Goal: Task Accomplishment & Management: Use online tool/utility

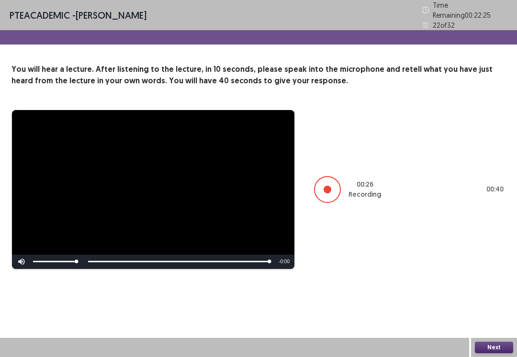
click at [494, 353] on button "Next" at bounding box center [494, 347] width 38 height 11
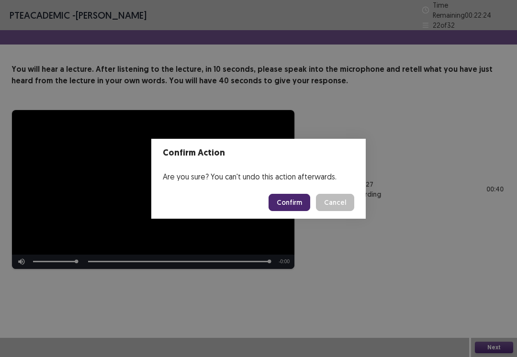
click at [294, 208] on button "Confirm" at bounding box center [290, 202] width 42 height 17
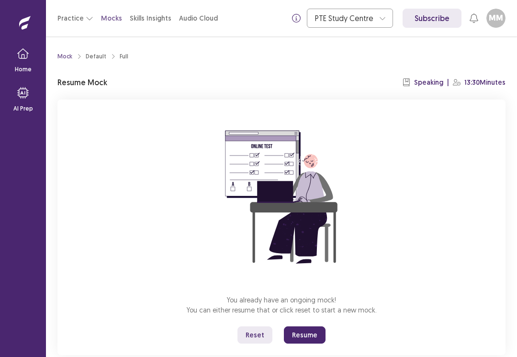
click at [307, 338] on button "Resume" at bounding box center [305, 335] width 42 height 17
click at [308, 335] on button "Resume" at bounding box center [305, 335] width 42 height 17
click at [301, 325] on div "You already have an ongoing mock! You can either resume that or click reset to …" at bounding box center [281, 228] width 448 height 256
click at [305, 334] on button "Resume" at bounding box center [305, 335] width 42 height 17
click at [312, 339] on button "Resume" at bounding box center [305, 335] width 42 height 17
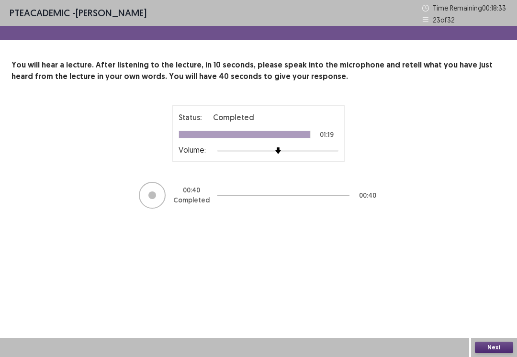
click at [494, 353] on button "Next" at bounding box center [494, 347] width 38 height 11
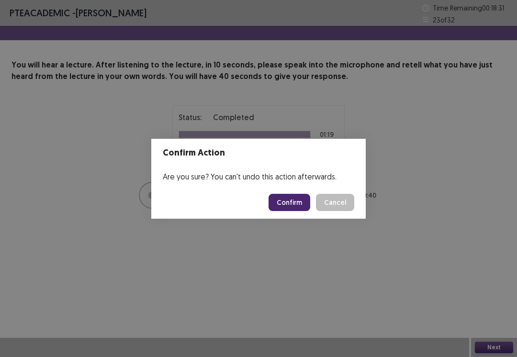
click at [300, 201] on button "Confirm" at bounding box center [290, 202] width 42 height 17
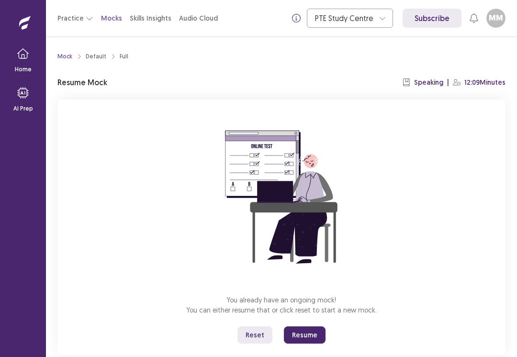
click at [308, 331] on button "Resume" at bounding box center [305, 335] width 42 height 17
click at [308, 336] on button "Resume" at bounding box center [305, 335] width 42 height 17
click at [306, 331] on button "Resume" at bounding box center [305, 335] width 42 height 17
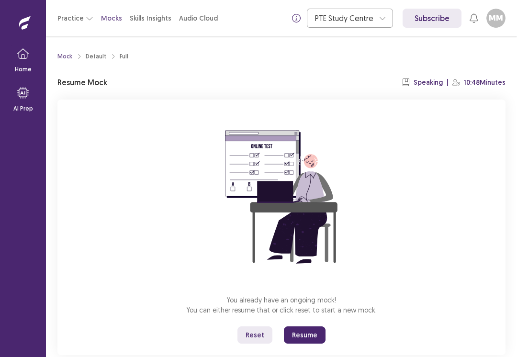
click at [304, 337] on button "Resume" at bounding box center [305, 335] width 42 height 17
click at [315, 342] on button "Resume" at bounding box center [305, 335] width 42 height 17
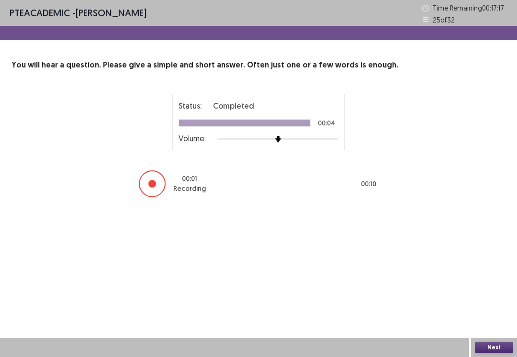
click at [487, 353] on button "Next" at bounding box center [494, 347] width 38 height 11
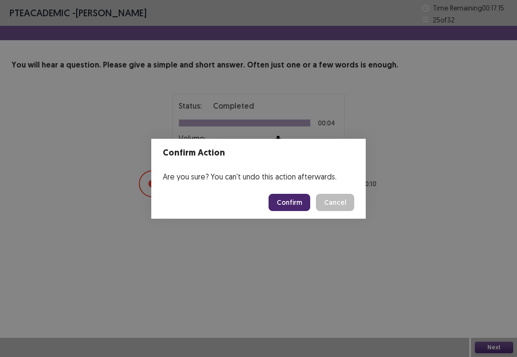
click at [295, 204] on button "Confirm" at bounding box center [290, 202] width 42 height 17
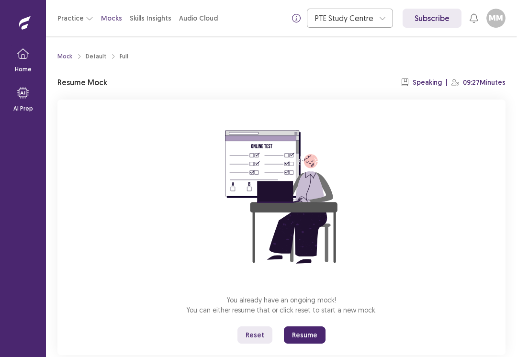
click at [297, 338] on button "Resume" at bounding box center [305, 335] width 42 height 17
click at [310, 338] on button "Resume" at bounding box center [305, 335] width 42 height 17
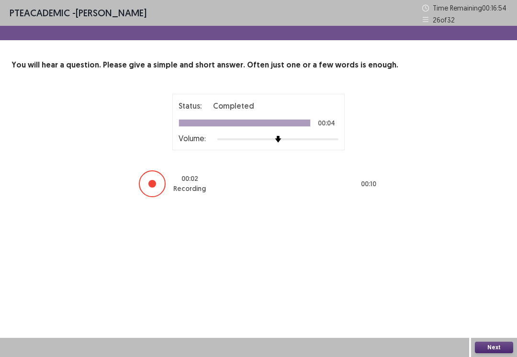
click at [493, 352] on button "Next" at bounding box center [494, 347] width 38 height 11
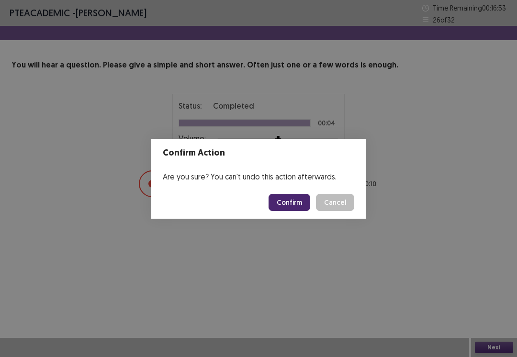
click at [310, 197] on button "Confirm" at bounding box center [290, 202] width 42 height 17
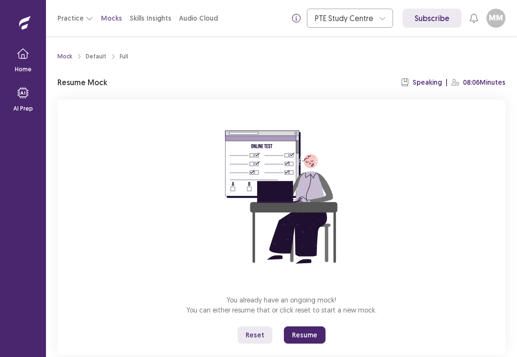
click at [301, 338] on button "Resume" at bounding box center [305, 335] width 42 height 17
click at [306, 334] on button "Resume" at bounding box center [305, 335] width 42 height 17
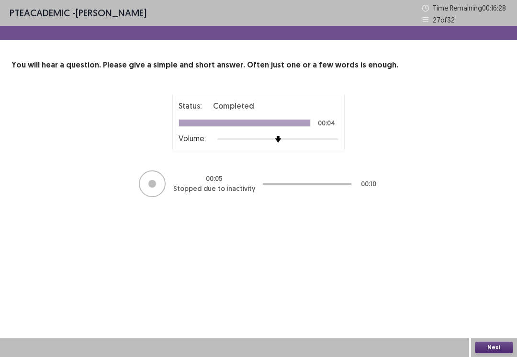
click at [492, 350] on button "Next" at bounding box center [494, 347] width 38 height 11
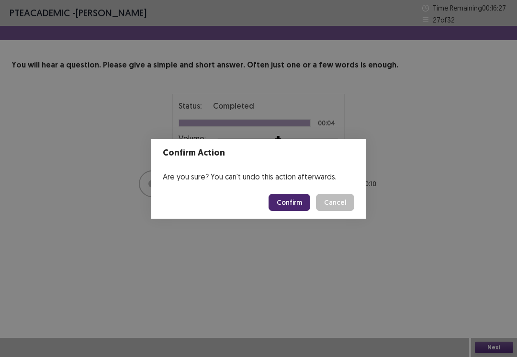
click at [295, 203] on button "Confirm" at bounding box center [290, 202] width 42 height 17
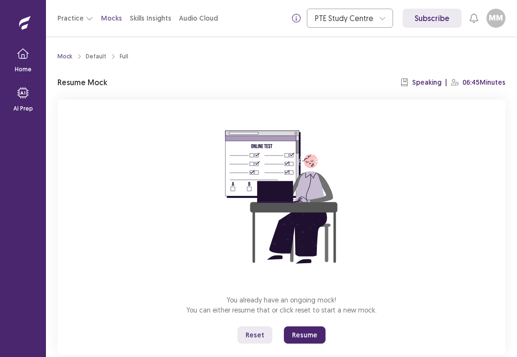
click at [305, 334] on button "Resume" at bounding box center [305, 335] width 42 height 17
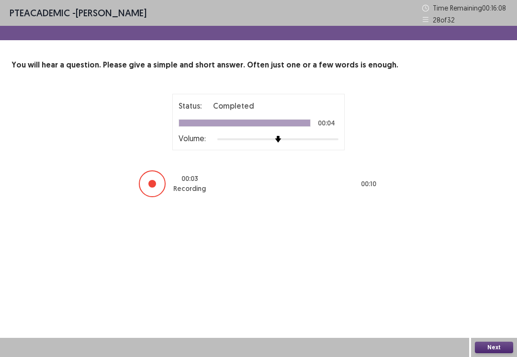
click at [497, 353] on button "Next" at bounding box center [494, 347] width 38 height 11
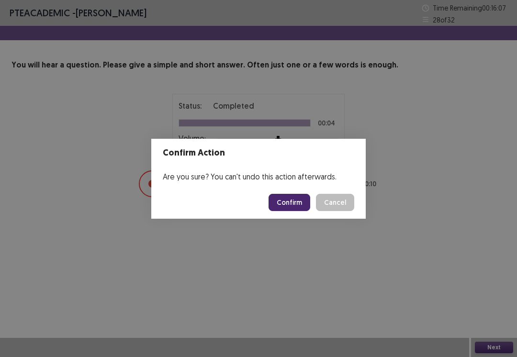
click at [293, 203] on button "Confirm" at bounding box center [290, 202] width 42 height 17
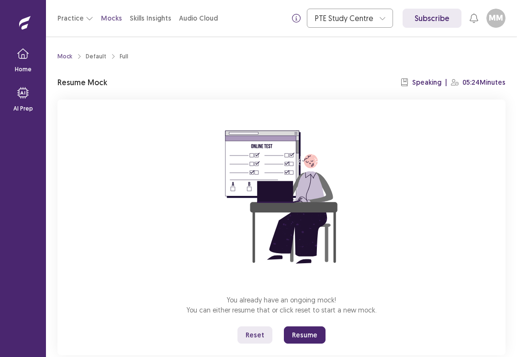
click at [306, 339] on button "Resume" at bounding box center [305, 335] width 42 height 17
click at [309, 334] on button "Resume" at bounding box center [305, 335] width 42 height 17
click at [302, 337] on button "Resume" at bounding box center [305, 335] width 42 height 17
click at [304, 341] on button "Resume" at bounding box center [305, 335] width 42 height 17
click at [302, 338] on button "Resume" at bounding box center [305, 335] width 42 height 17
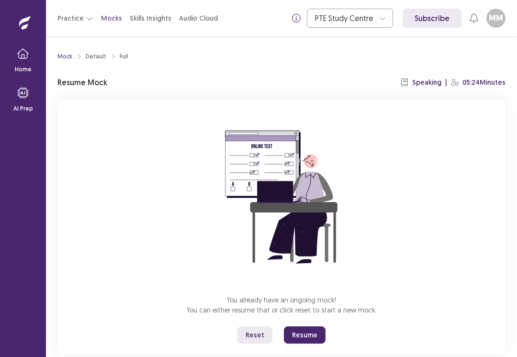
click at [306, 335] on button "Resume" at bounding box center [305, 335] width 42 height 17
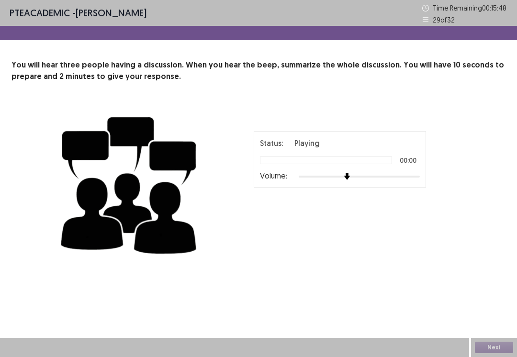
click at [351, 177] on img at bounding box center [347, 176] width 7 height 7
click at [319, 165] on div "Status: Playing 00:00 Volume:" at bounding box center [340, 159] width 160 height 44
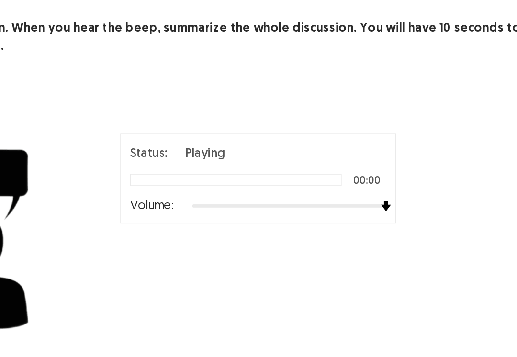
click at [260, 137] on div "Status: Playing" at bounding box center [340, 142] width 160 height 11
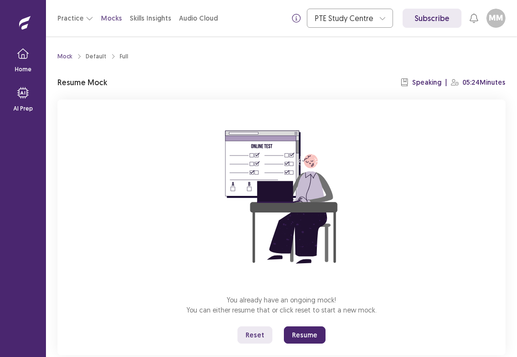
click at [306, 341] on button "Resume" at bounding box center [305, 335] width 42 height 17
click at [312, 334] on button "Resume" at bounding box center [305, 335] width 42 height 17
click at [303, 338] on button "Resume" at bounding box center [305, 335] width 42 height 17
